Goal: Check status: Check status

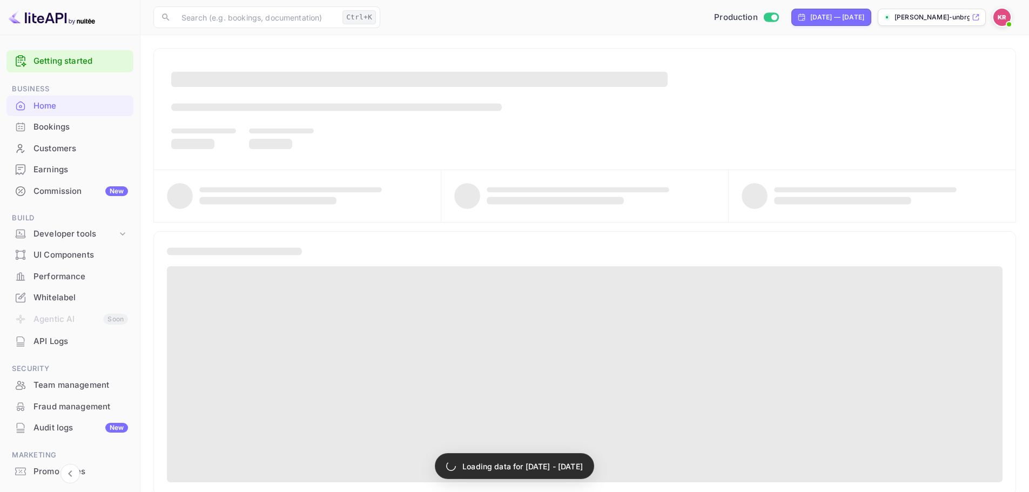
click at [85, 127] on div "Bookings" at bounding box center [80, 127] width 95 height 12
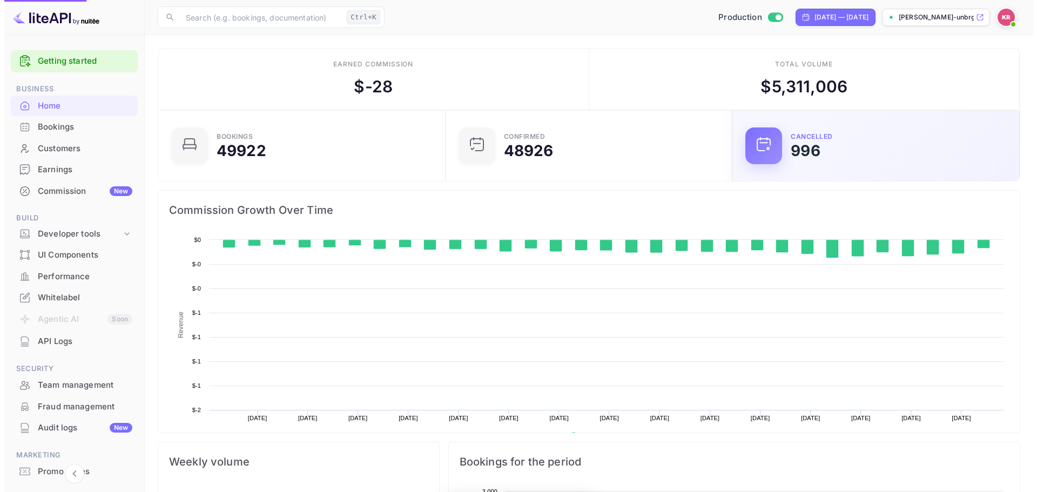
scroll to position [167, 272]
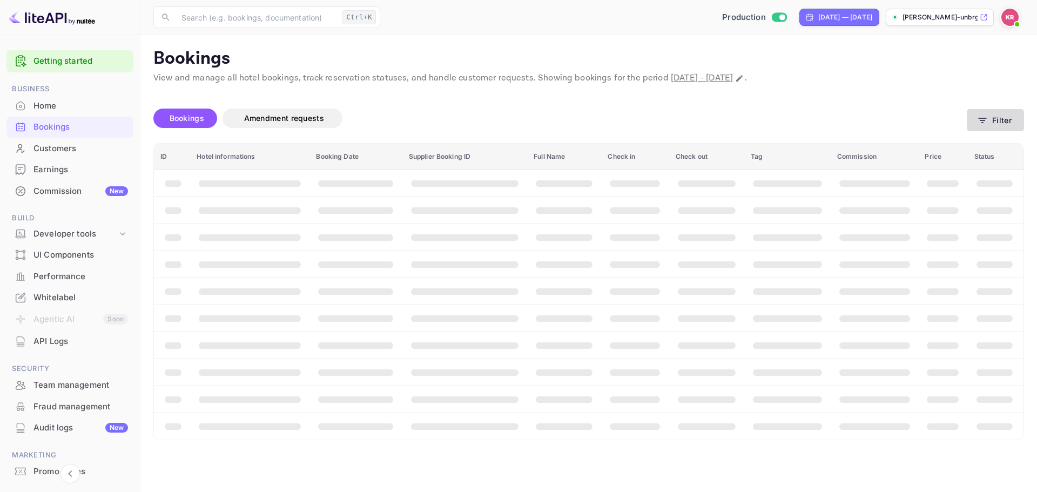
click at [981, 122] on icon "button" at bounding box center [982, 120] width 11 height 11
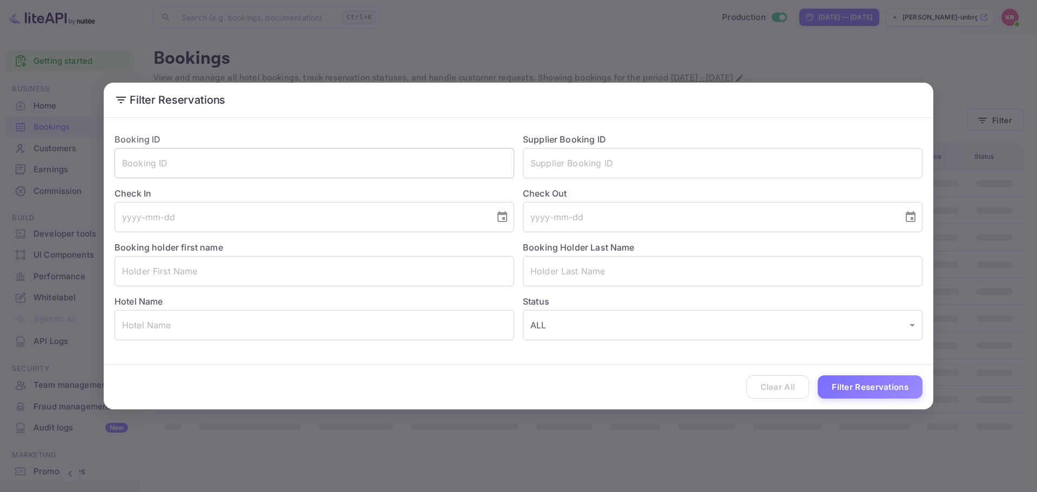
click at [314, 170] on input "text" at bounding box center [315, 163] width 400 height 30
paste input "44Ngij3l-"
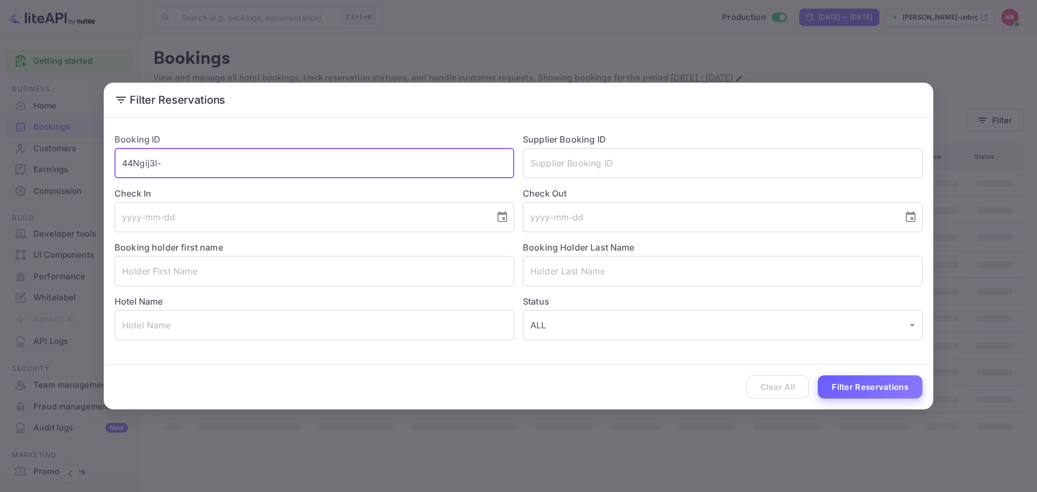
type input "44Ngij3l-"
click at [888, 386] on button "Filter Reservations" at bounding box center [870, 386] width 105 height 23
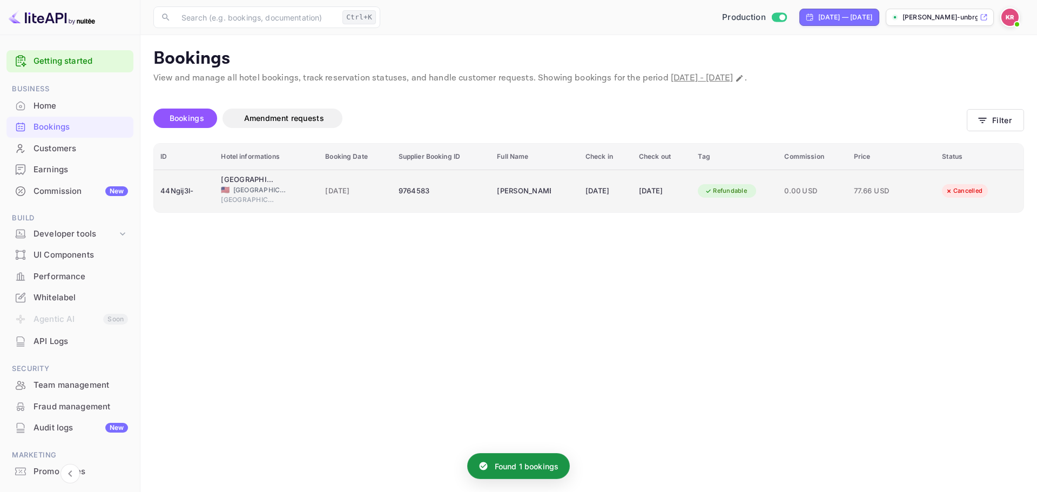
click at [474, 199] on td "9764583" at bounding box center [441, 191] width 99 height 43
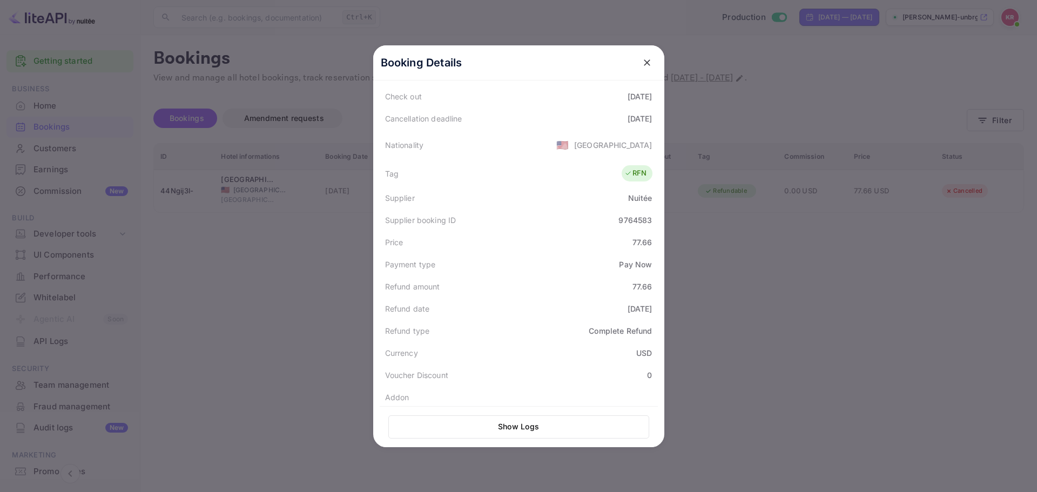
scroll to position [266, 0]
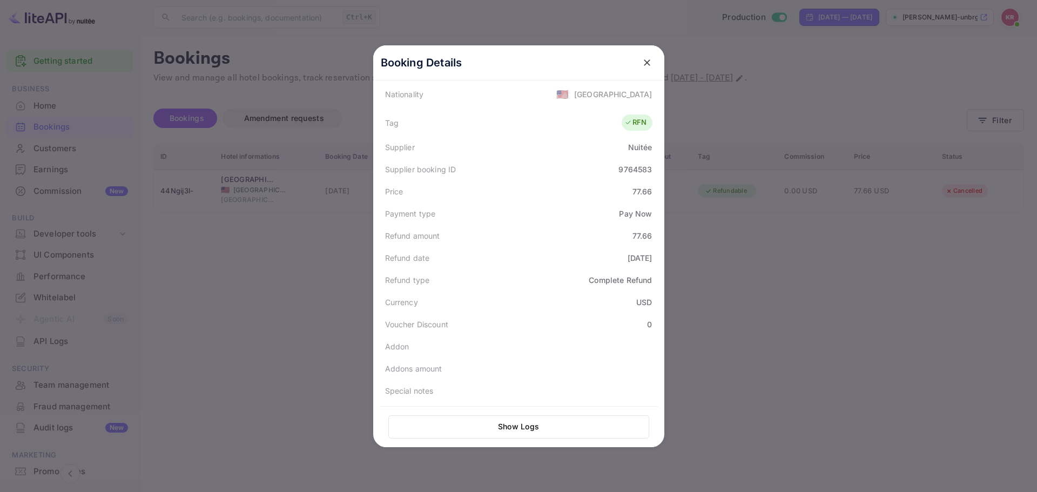
click at [732, 263] on div at bounding box center [518, 246] width 1037 height 492
